Goal: Task Accomplishment & Management: Manage account settings

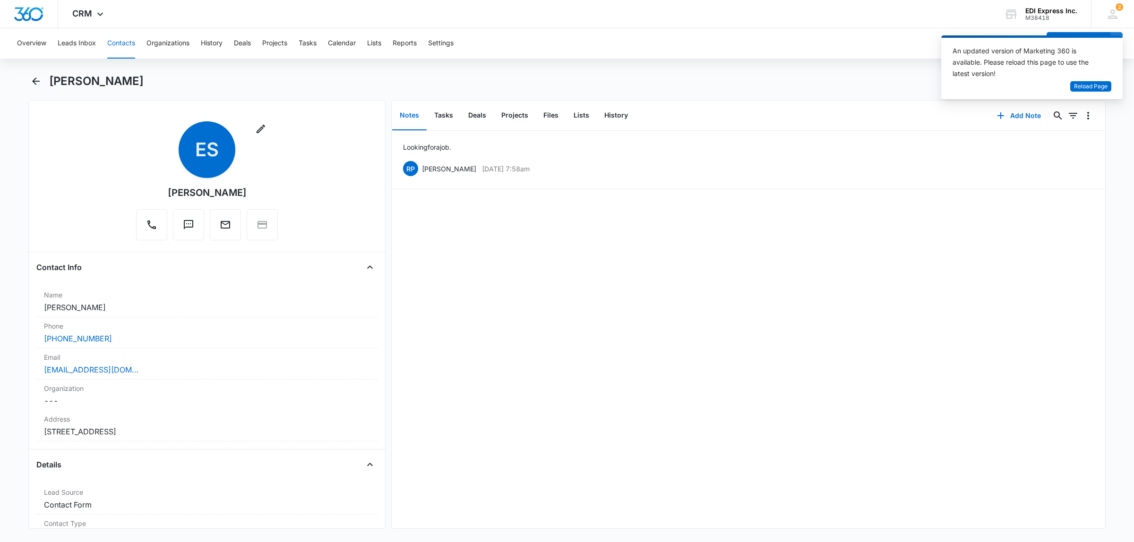
click at [839, 211] on div "Looking for a job. RP [PERSON_NAME] [DATE] 7:58am Delete Edit" at bounding box center [748, 330] width 713 height 398
click at [40, 78] on icon "Back" at bounding box center [35, 81] width 11 height 11
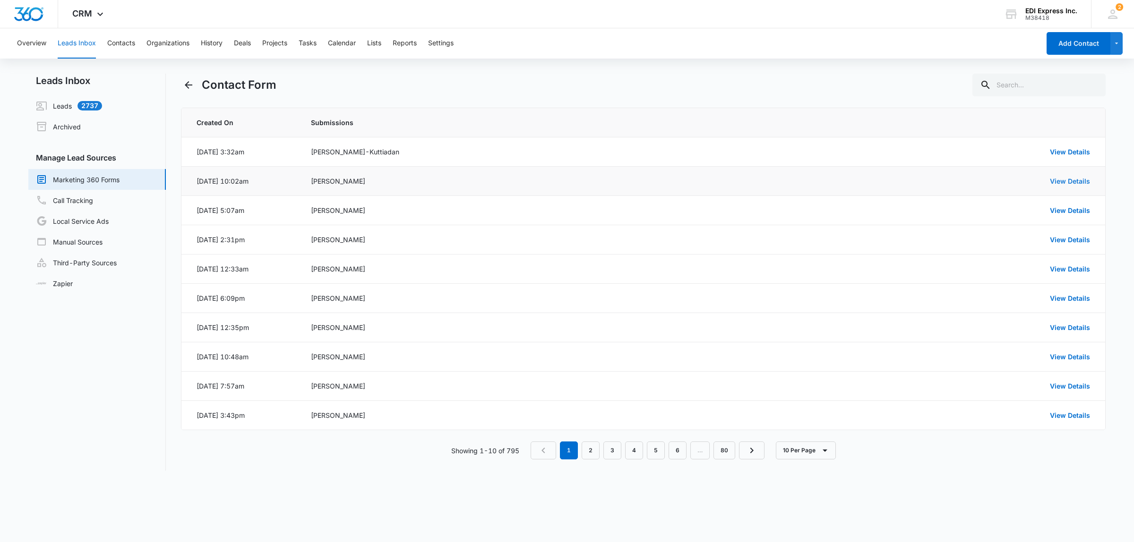
click at [1068, 183] on link "View Details" at bounding box center [1070, 181] width 40 height 8
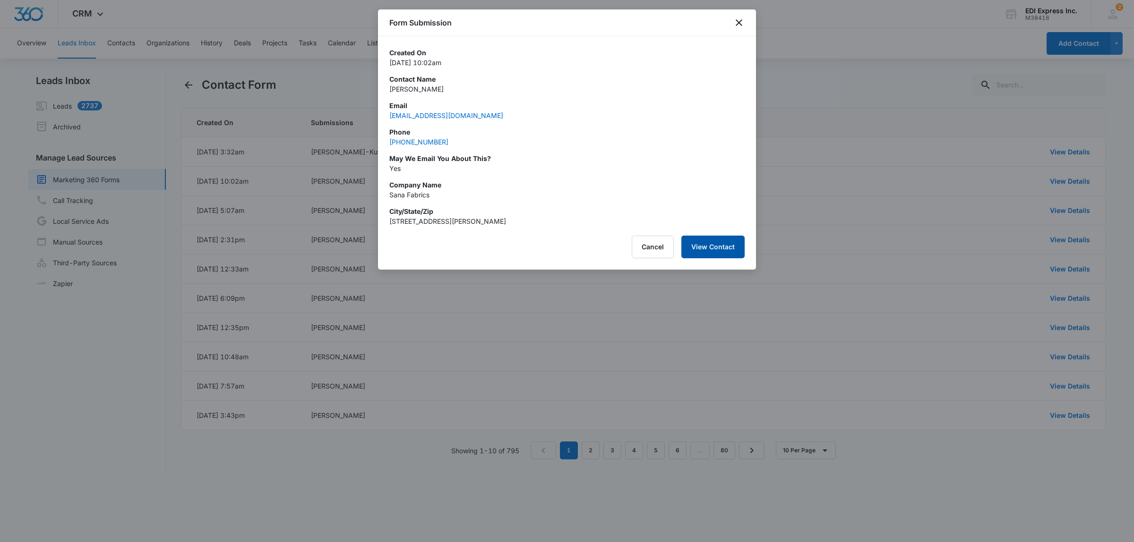
click at [724, 245] on button "View Contact" at bounding box center [712, 247] width 63 height 23
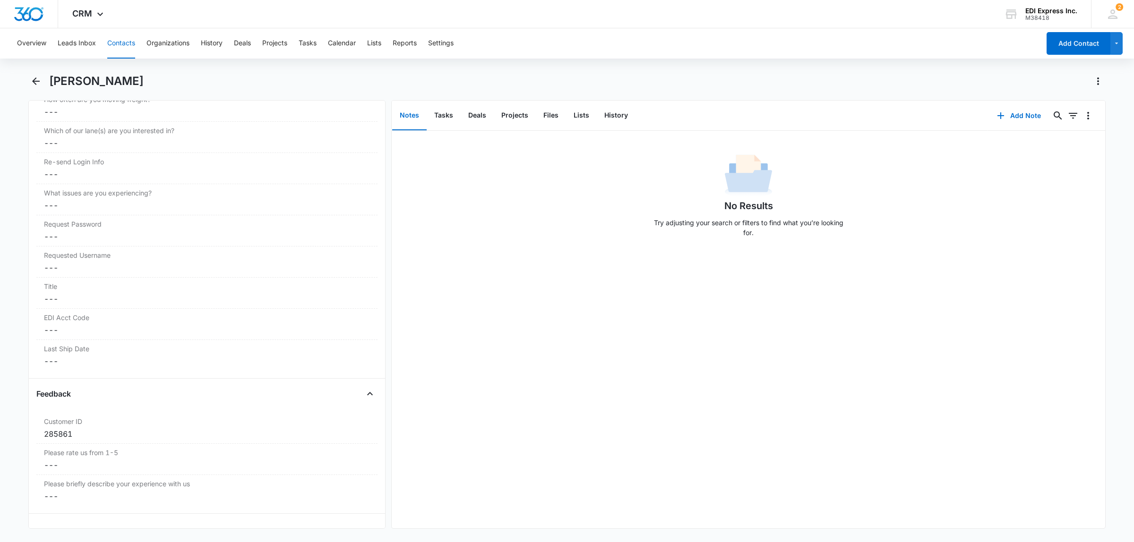
scroll to position [1215, 0]
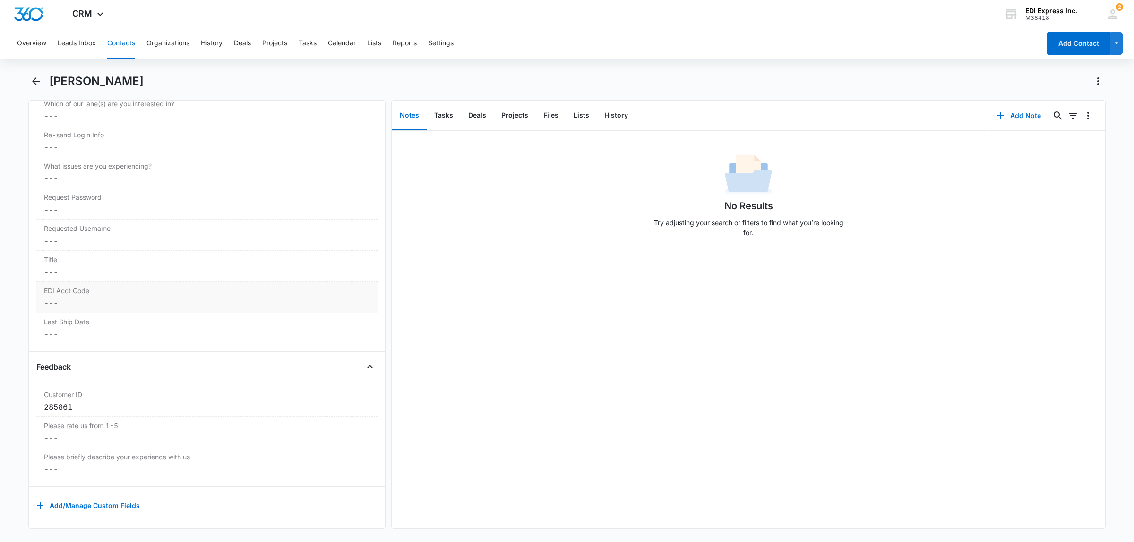
click at [61, 298] on dd "Cancel Save Changes ---" at bounding box center [207, 303] width 326 height 11
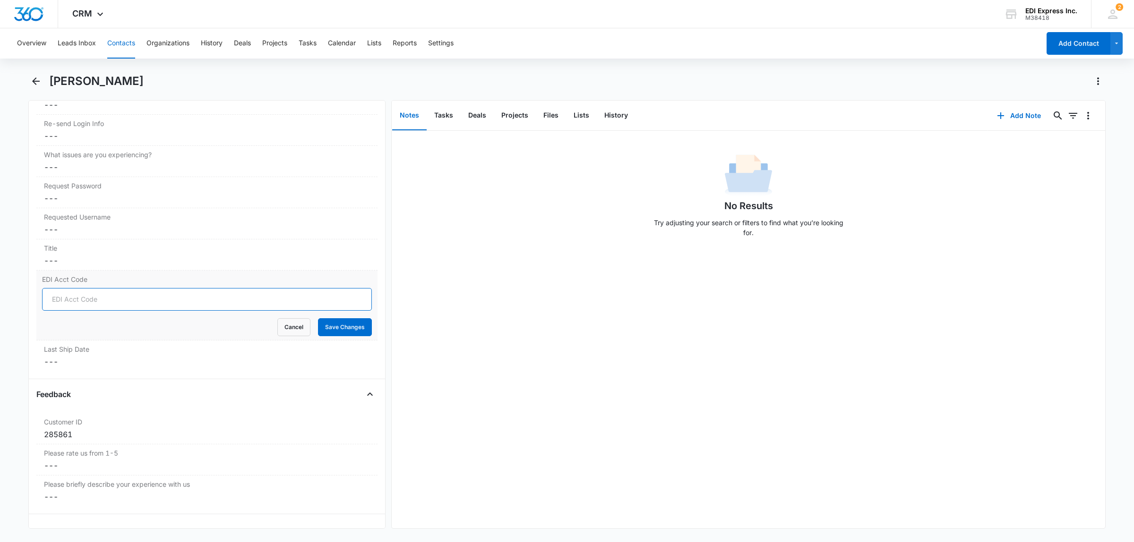
click at [64, 301] on input "EDI Acct Code" at bounding box center [207, 299] width 330 height 23
type input "285861"
click at [325, 331] on button "Save Changes" at bounding box center [345, 327] width 54 height 18
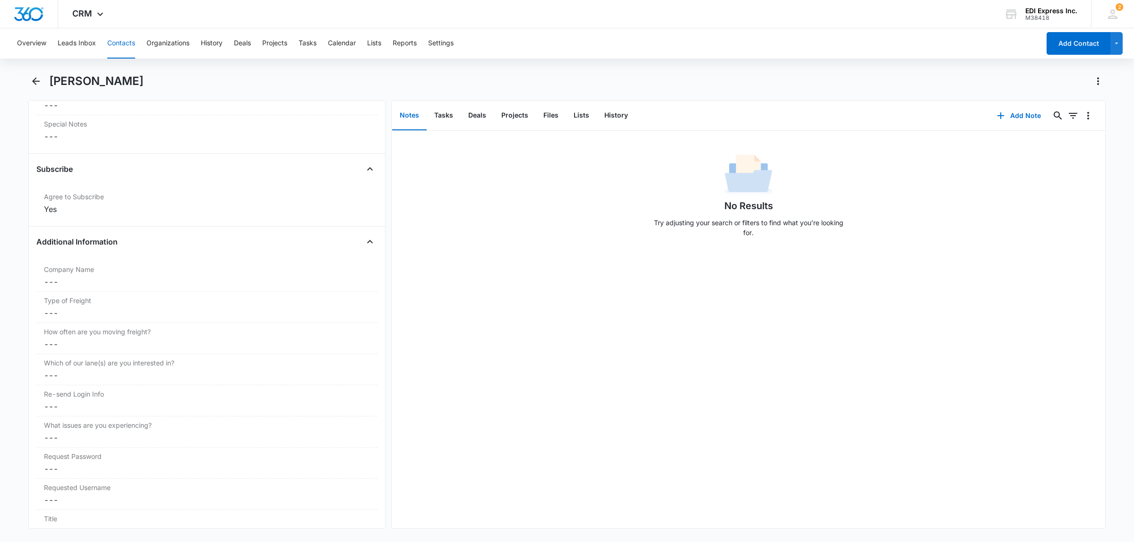
scroll to position [709, 0]
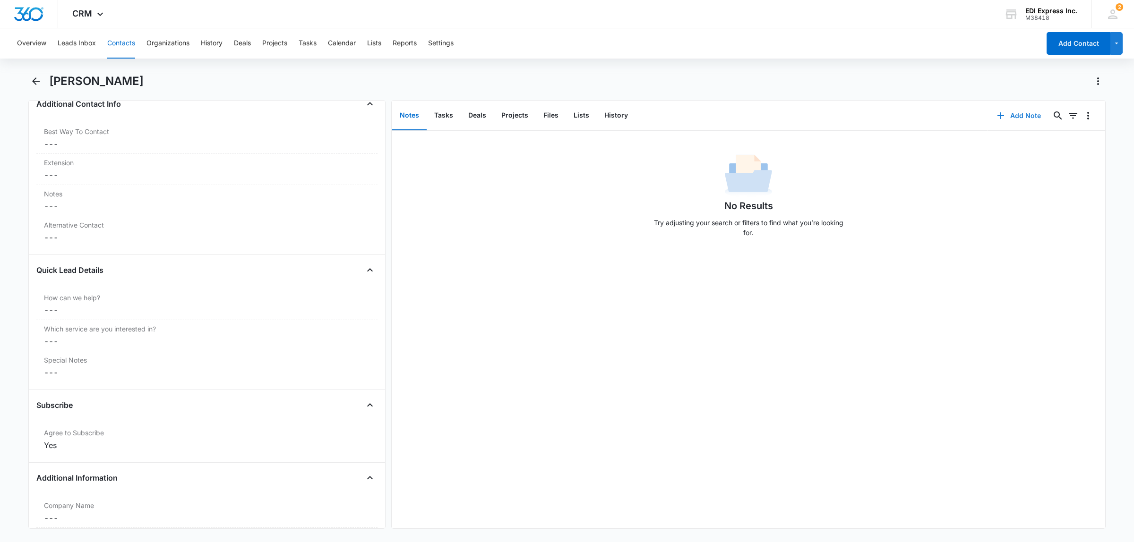
click at [1018, 111] on button "Add Note" at bounding box center [1018, 115] width 63 height 23
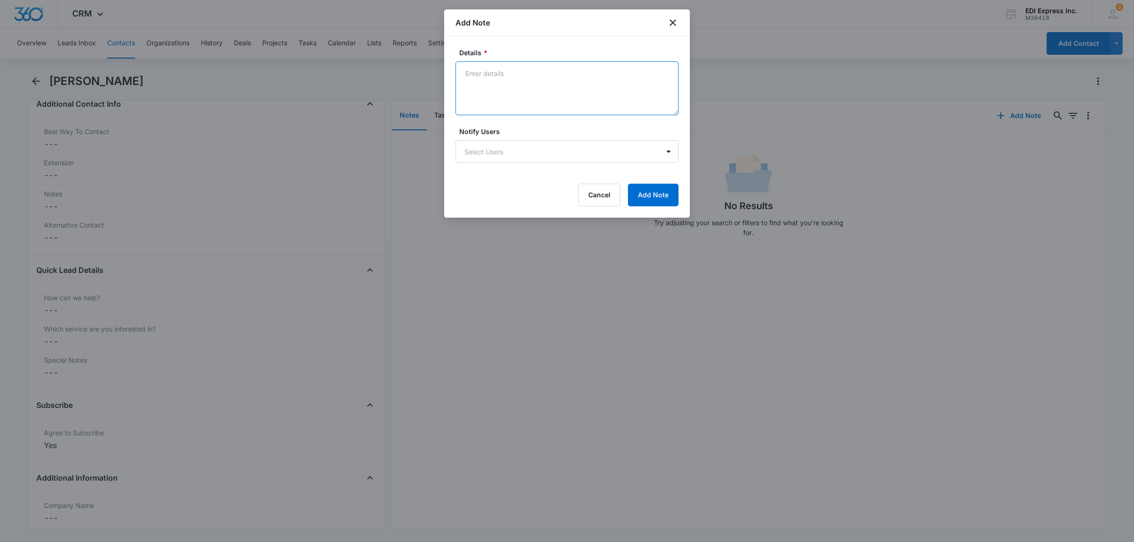
click at [511, 70] on textarea "Details *" at bounding box center [566, 88] width 223 height 54
type textarea "acct already coded to Just Frt."
click at [647, 192] on button "Add Note" at bounding box center [653, 195] width 51 height 23
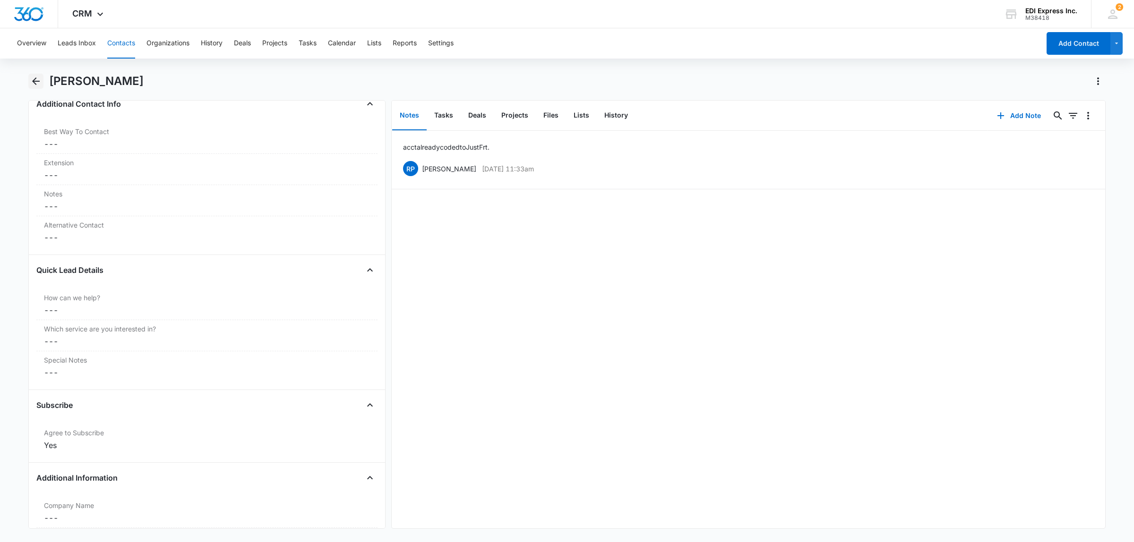
click at [36, 80] on icon "Back" at bounding box center [35, 81] width 11 height 11
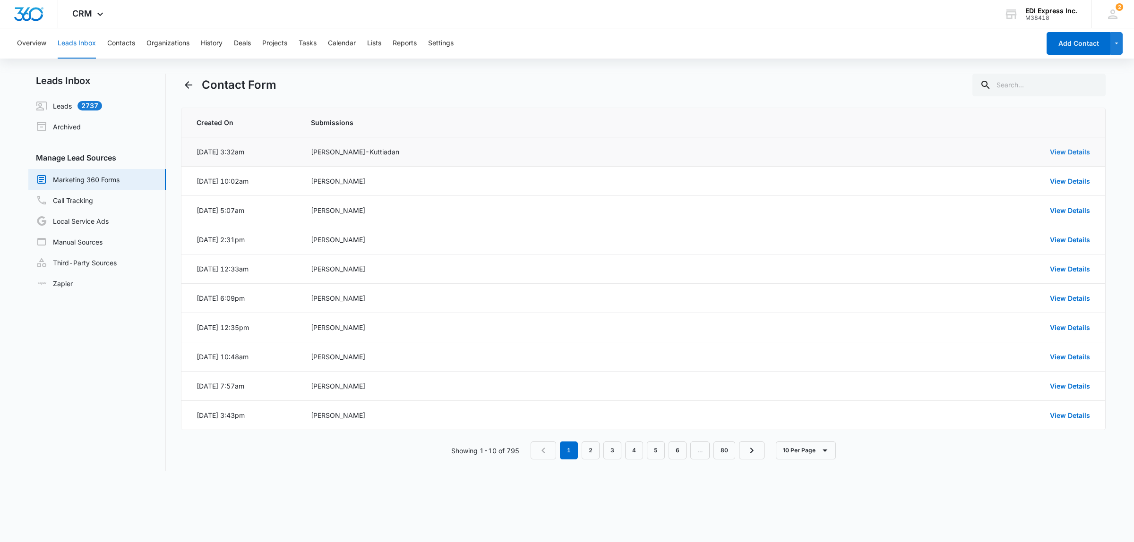
click at [1059, 150] on link "View Details" at bounding box center [1070, 152] width 40 height 8
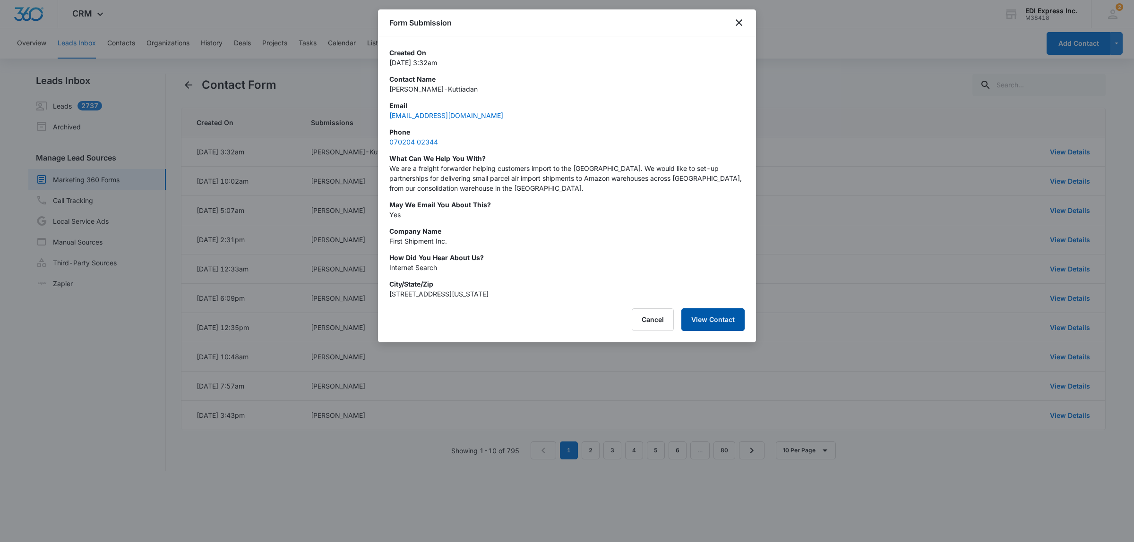
click at [702, 327] on button "View Contact" at bounding box center [712, 319] width 63 height 23
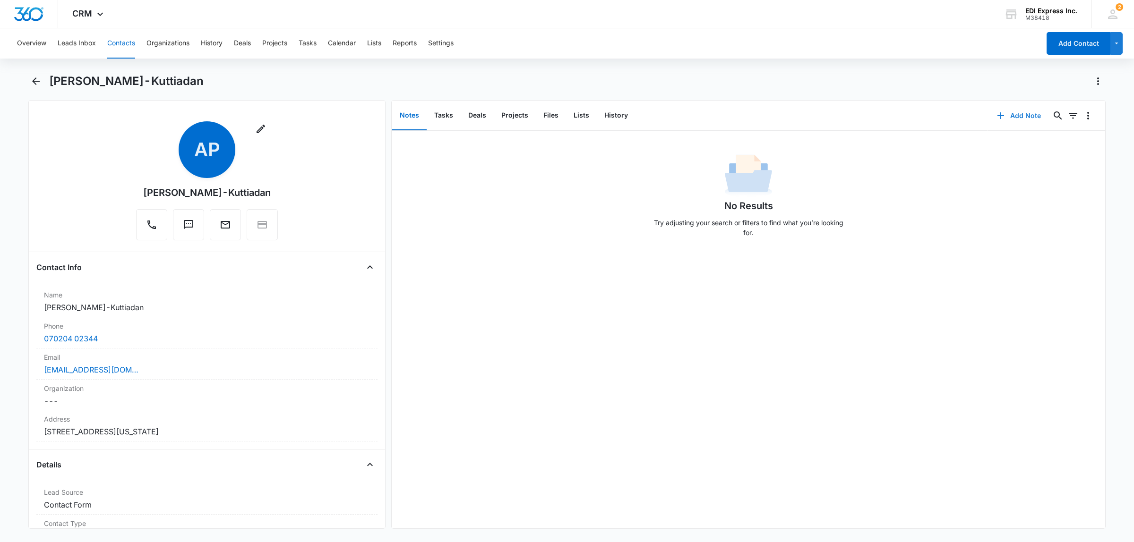
click at [1009, 114] on button "Add Note" at bounding box center [1018, 115] width 63 height 23
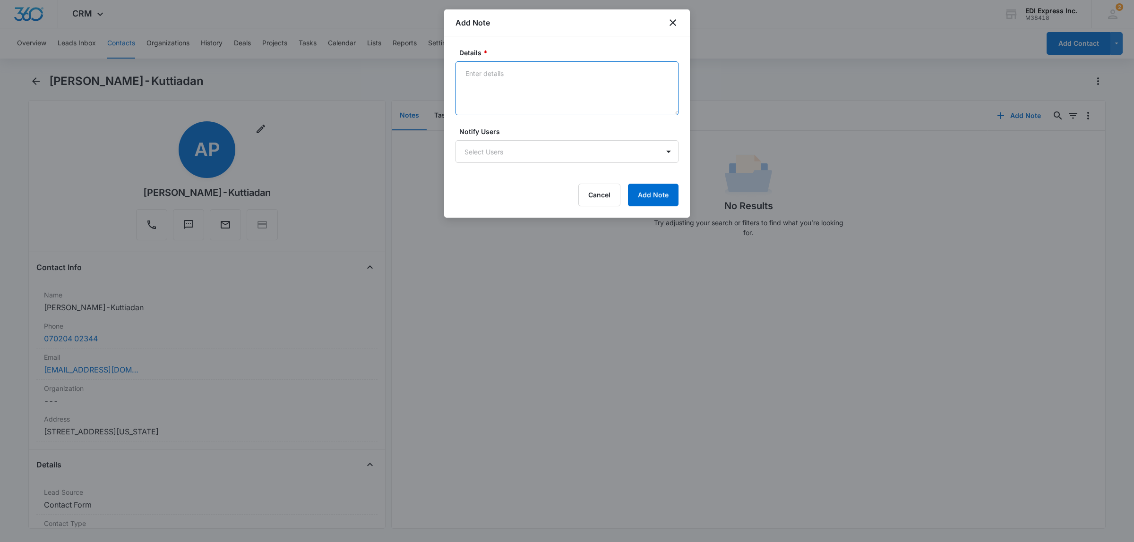
click at [488, 78] on textarea "Details *" at bounding box center [566, 88] width 223 height 54
type textarea "Solicitation - no action taken"
click at [646, 194] on button "Add Note" at bounding box center [653, 195] width 51 height 23
